Goal: Task Accomplishment & Management: Manage account settings

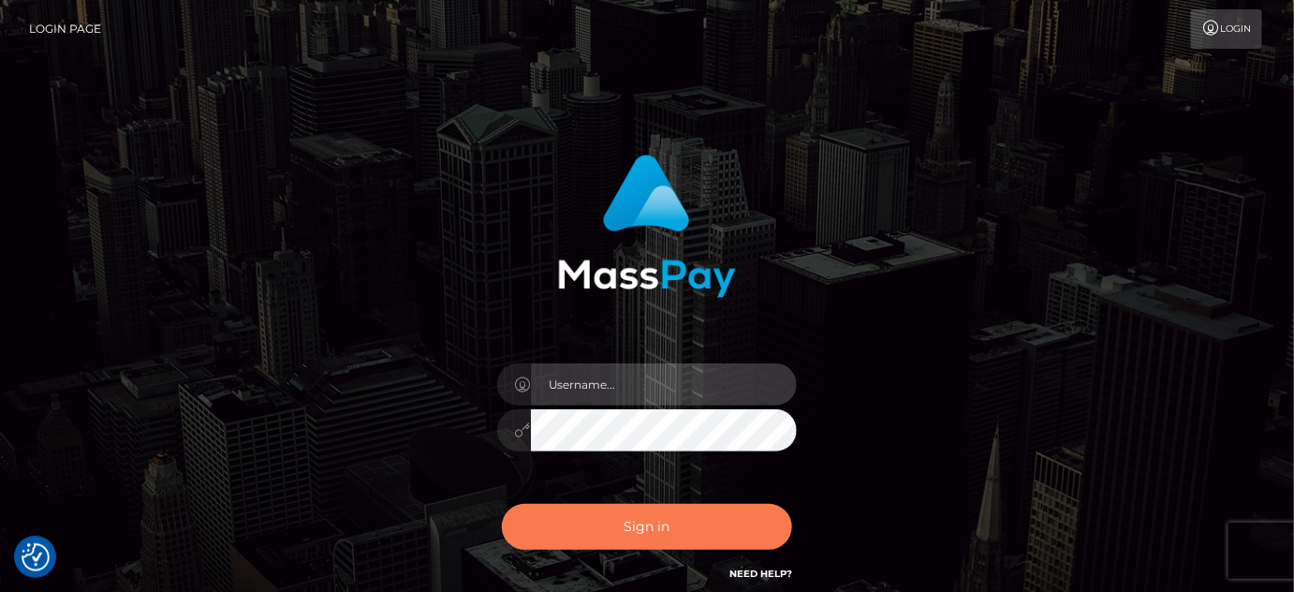
type input "[PERSON_NAME].spree"
click at [584, 539] on button "Sign in" at bounding box center [647, 527] width 290 height 46
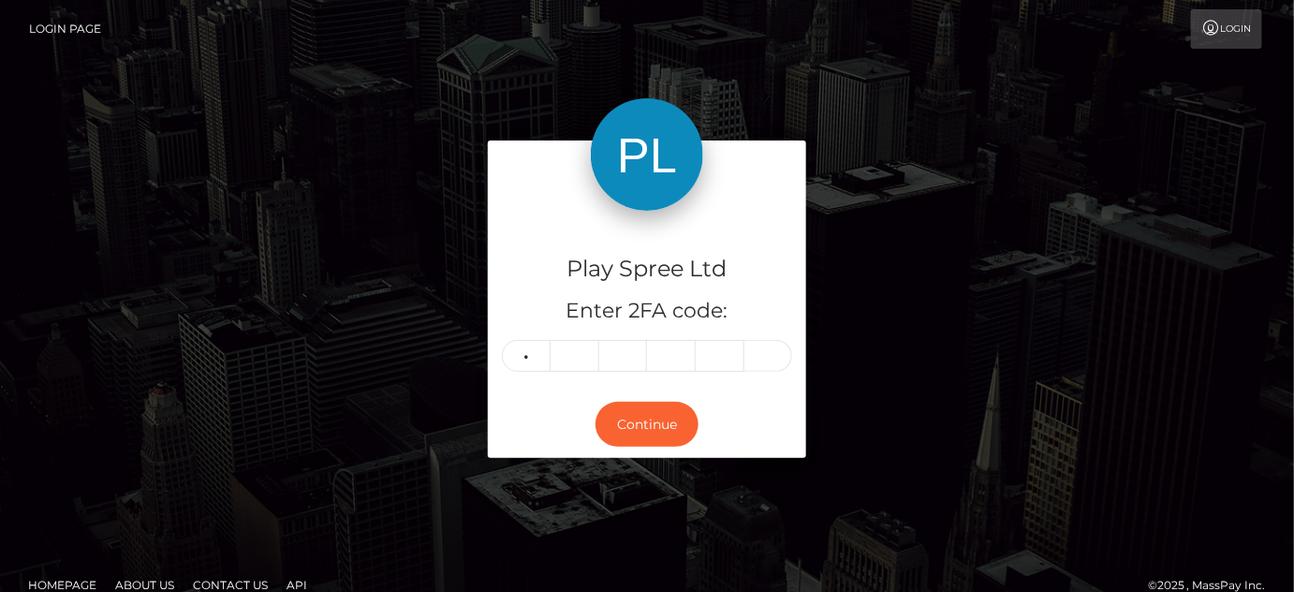
type input "0"
type input "3"
type input "0"
type input "8"
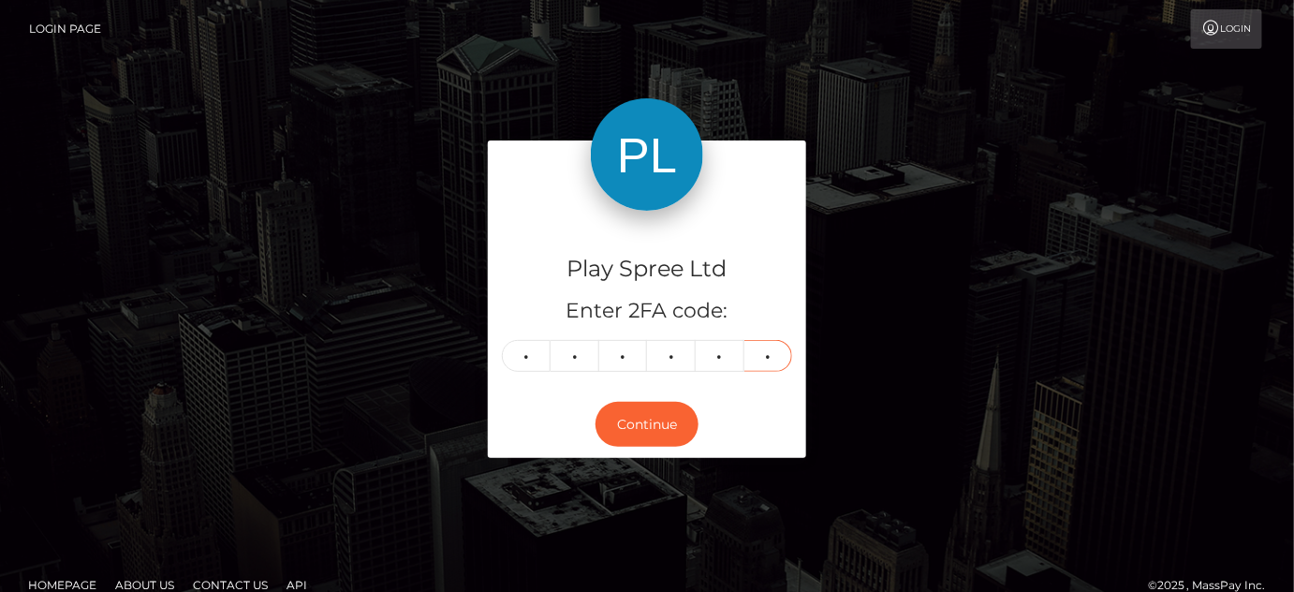
type input "3"
